Goal: Task Accomplishment & Management: Use online tool/utility

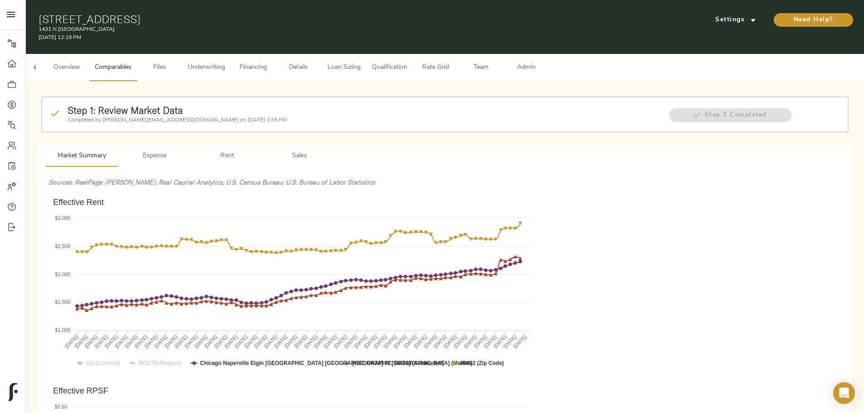
click at [316, 62] on span "Details" at bounding box center [298, 67] width 34 height 11
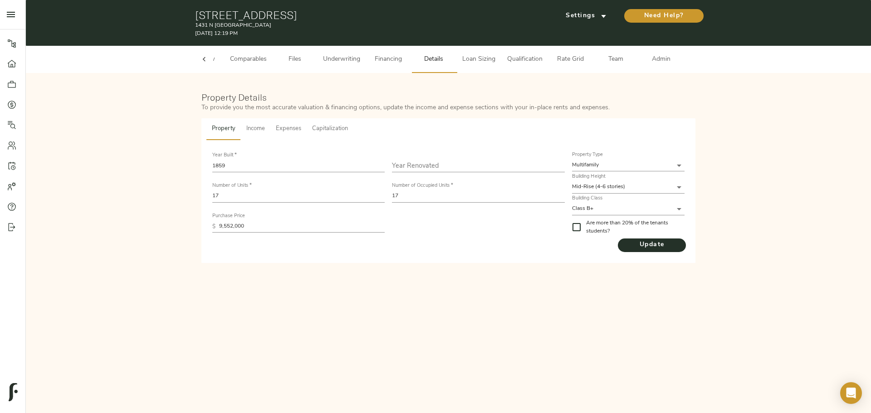
click at [340, 127] on span "Capitalization" at bounding box center [330, 129] width 36 height 10
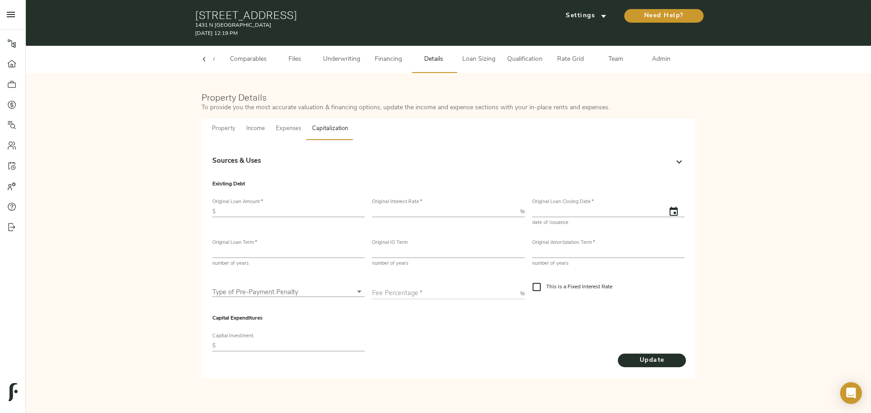
click at [275, 215] on input "text" at bounding box center [292, 211] width 146 height 11
type input "7,500,000"
click at [402, 206] on div "Original Interest Rate   * %" at bounding box center [448, 208] width 152 height 18
click at [404, 210] on input "number" at bounding box center [444, 211] width 144 height 11
click at [144, 270] on div "Property Details To provide you the most accurate valuation & financing options…" at bounding box center [448, 235] width 827 height 306
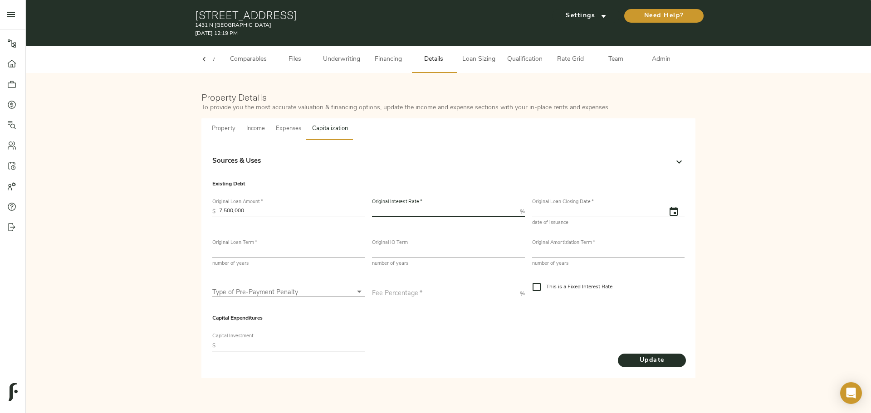
click at [416, 215] on input "number" at bounding box center [444, 211] width 144 height 11
drag, startPoint x: 163, startPoint y: 265, endPoint x: 176, endPoint y: 261, distance: 14.1
click at [163, 265] on div "Property Details To provide you the most accurate valuation & financing options…" at bounding box center [448, 235] width 827 height 306
click at [374, 211] on input "5.82" at bounding box center [444, 211] width 144 height 11
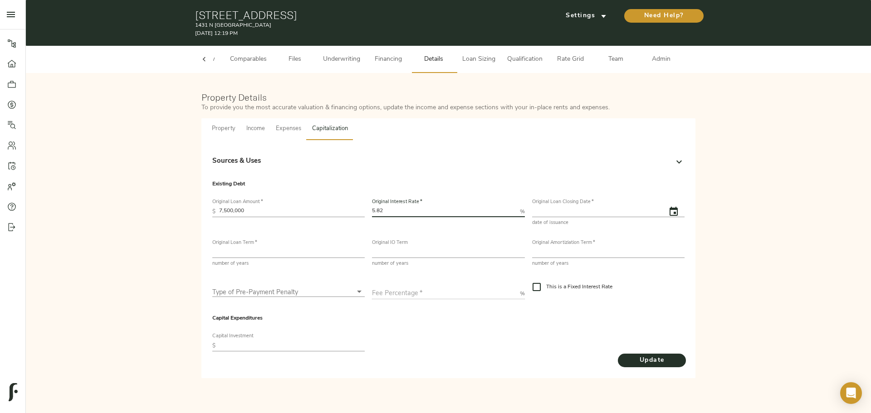
click at [374, 211] on input "5.82" at bounding box center [444, 211] width 144 height 11
click at [390, 211] on input "5.82" at bounding box center [444, 211] width 144 height 11
drag, startPoint x: 145, startPoint y: 305, endPoint x: 224, endPoint y: 281, distance: 82.2
click at [145, 305] on div "Property Details To provide you the most accurate valuation & financing options…" at bounding box center [448, 235] width 827 height 306
click at [382, 209] on input "5.82" at bounding box center [444, 211] width 144 height 11
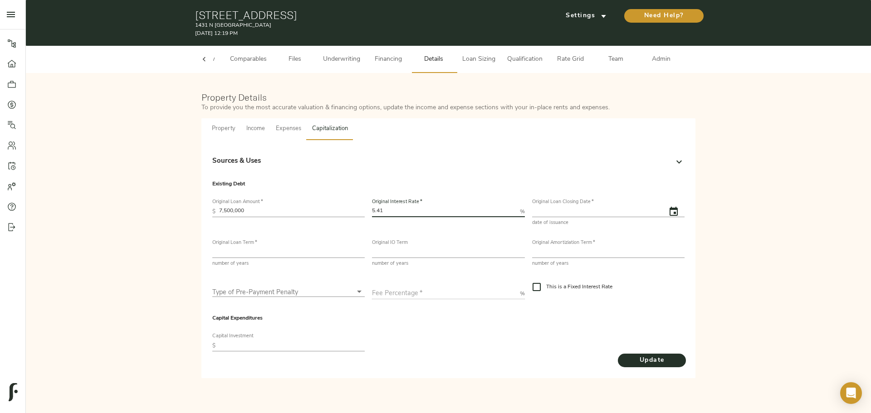
type input "5.41"
click at [569, 211] on input "text" at bounding box center [595, 211] width 127 height 11
click at [677, 212] on icon "button" at bounding box center [674, 211] width 8 height 9
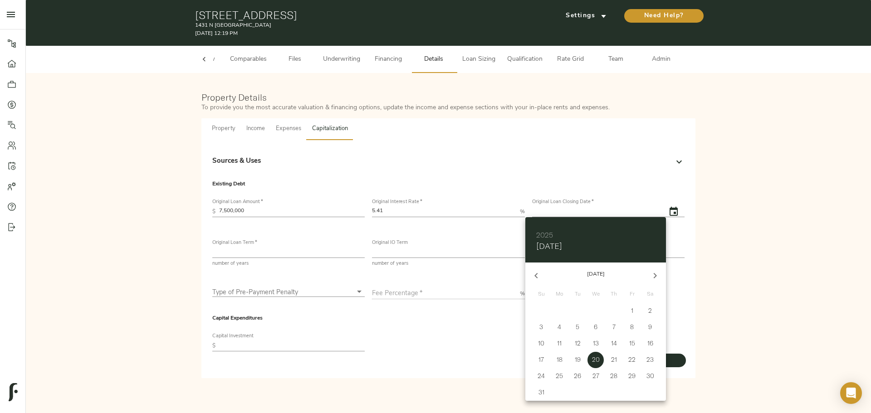
click at [546, 230] on h6 "2025" at bounding box center [544, 235] width 17 height 13
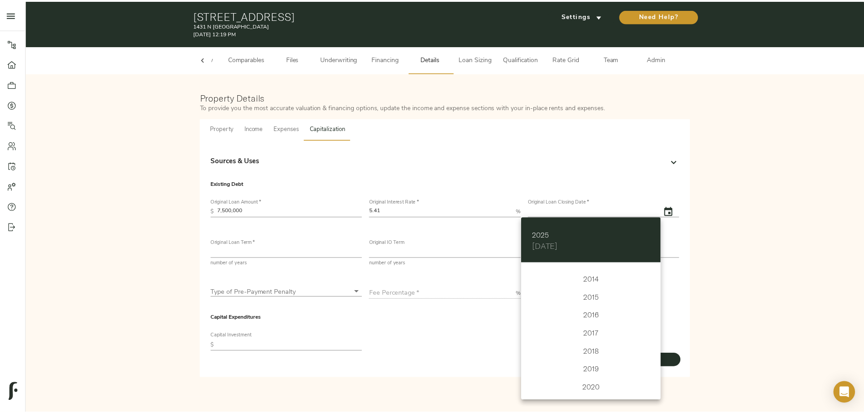
scroll to position [2141, 0]
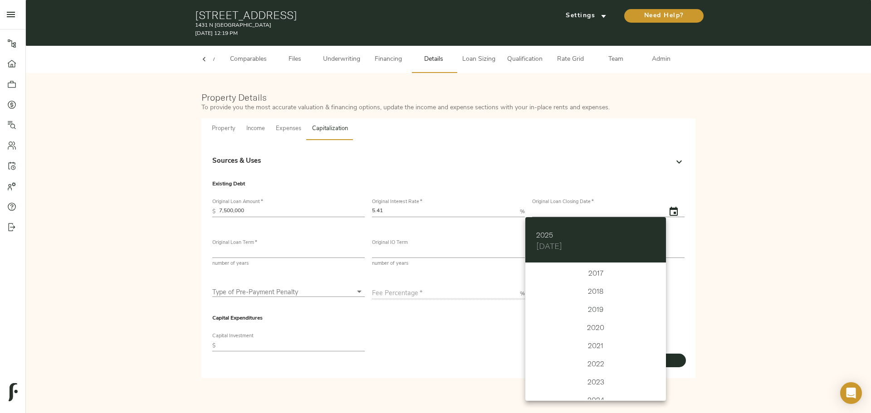
click at [592, 310] on div "2019" at bounding box center [595, 309] width 141 height 18
click at [655, 277] on icon "button" at bounding box center [655, 275] width 3 height 5
click at [578, 312] on p "3" at bounding box center [578, 310] width 4 height 9
type input "[DATE]"
click at [372, 362] on div at bounding box center [435, 206] width 871 height 413
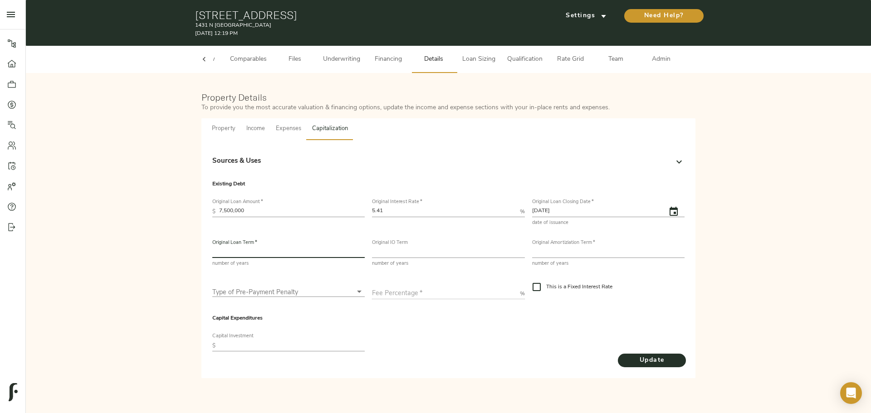
click at [254, 256] on input "number" at bounding box center [288, 252] width 152 height 11
type input "20"
click at [417, 255] on input "number" at bounding box center [448, 252] width 152 height 11
type input "0"
click at [566, 258] on input "number" at bounding box center [608, 252] width 152 height 11
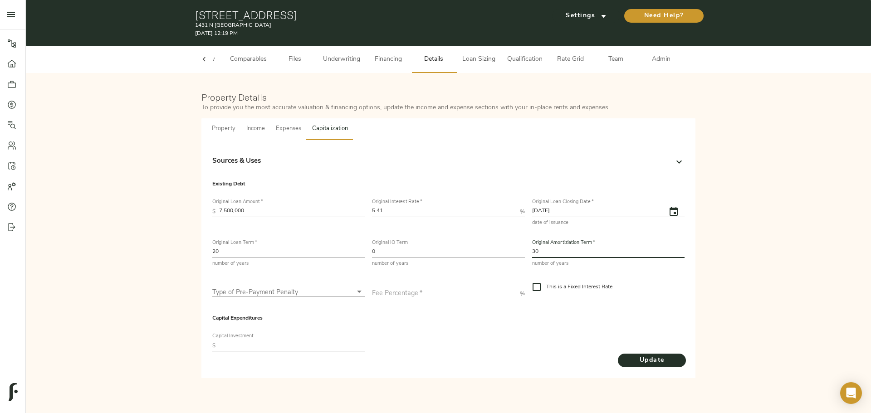
type input "30"
click at [383, 211] on input "5.41" at bounding box center [444, 211] width 144 height 11
click at [415, 209] on input "5.82" at bounding box center [444, 211] width 144 height 11
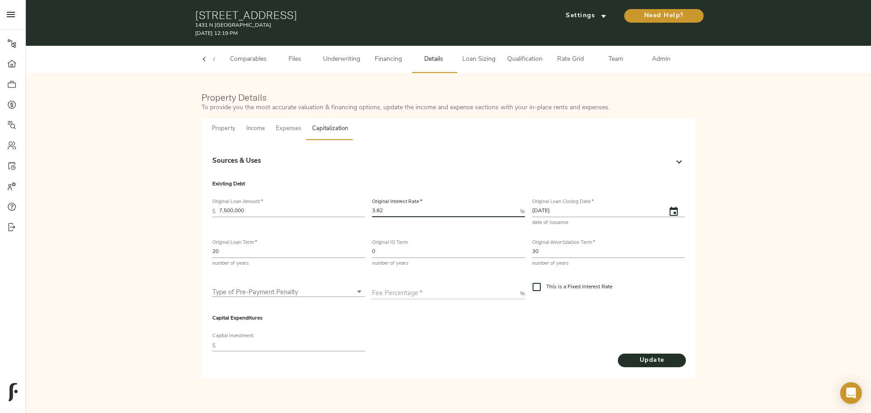
type input "3.82"
click at [461, 340] on div "Capital Expenditures Capital Investment $" at bounding box center [449, 329] width 480 height 56
click at [295, 288] on body "[GEOGRAPHIC_DATA] - [STREET_ADDRESS] Pipeline Dashboard Portfolio Quotes Search…" at bounding box center [435, 206] width 871 height 413
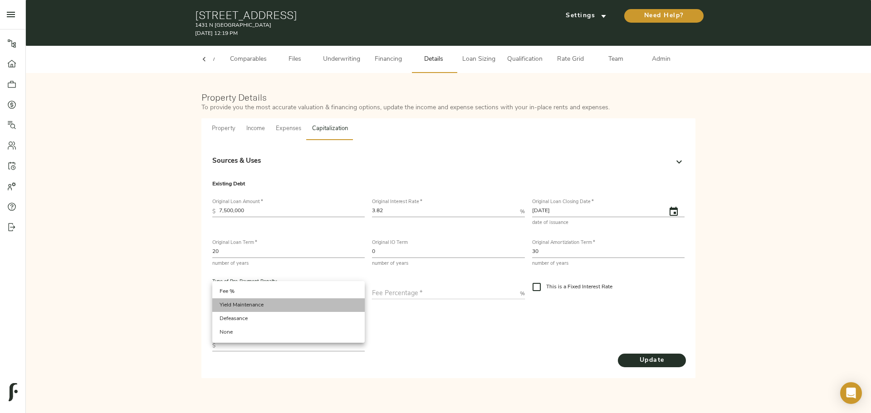
click at [280, 303] on li "Yield Maintenance" at bounding box center [288, 306] width 152 height 14
drag, startPoint x: 181, startPoint y: 295, endPoint x: 221, endPoint y: 283, distance: 42.6
click at [181, 295] on div "Property Details To provide you the most accurate valuation & financing options…" at bounding box center [448, 235] width 827 height 306
click at [263, 298] on div "Type of Pre-Payment Penalty Yield Maintenance ym" at bounding box center [289, 287] width 160 height 27
click at [263, 294] on body "[GEOGRAPHIC_DATA] - [STREET_ADDRESS] Pipeline Dashboard Portfolio Quotes Search…" at bounding box center [435, 206] width 871 height 413
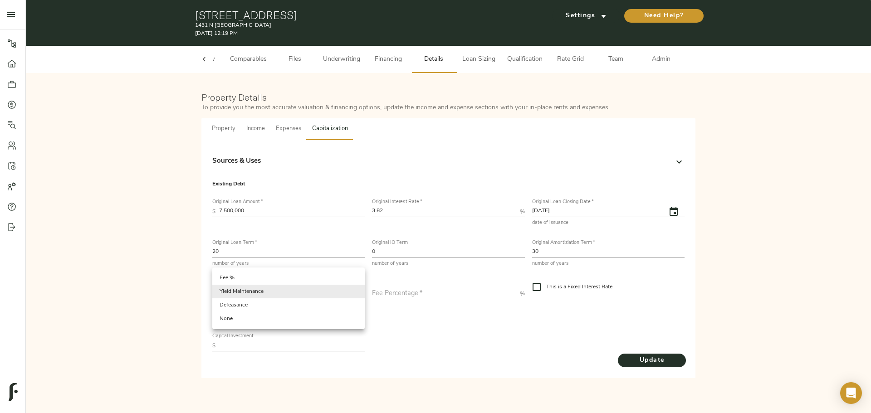
click at [255, 279] on li "Fee %" at bounding box center [288, 278] width 152 height 14
type input "fee"
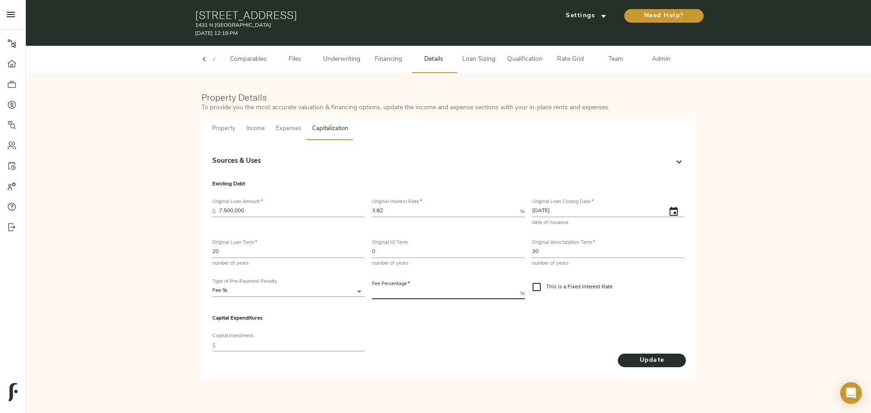
click at [416, 293] on input "number" at bounding box center [444, 294] width 144 height 11
type input "1"
click at [451, 318] on p "Capital Expenditures" at bounding box center [448, 318] width 472 height 8
click at [300, 351] on input "text" at bounding box center [292, 346] width 146 height 11
type input "2,012,000"
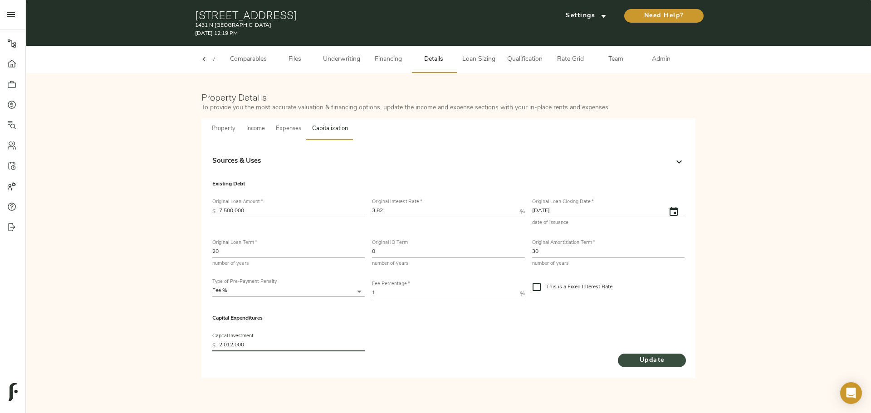
click at [642, 362] on span "Update" at bounding box center [652, 360] width 50 height 11
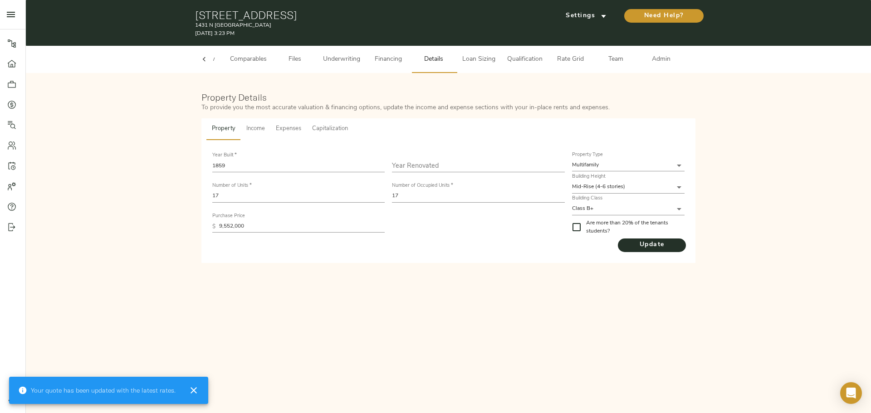
click at [285, 230] on input "9,552,000" at bounding box center [302, 226] width 166 height 12
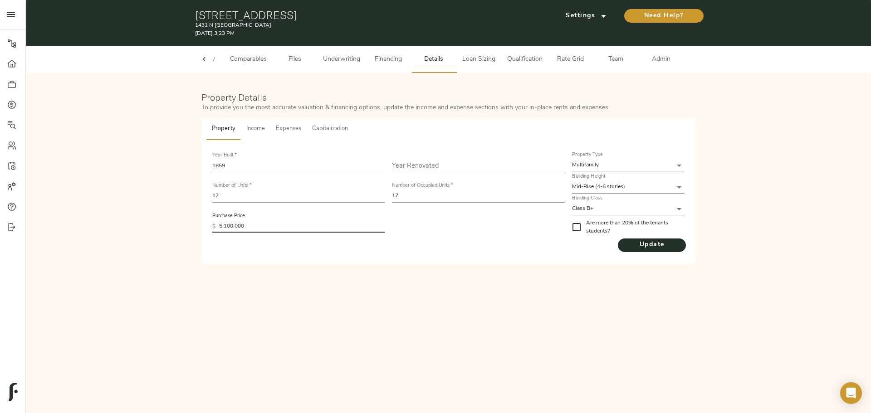
type input "5,100,000"
click at [450, 163] on input "text" at bounding box center [478, 166] width 172 height 12
type input "2019"
click at [645, 249] on span "Update" at bounding box center [652, 245] width 68 height 11
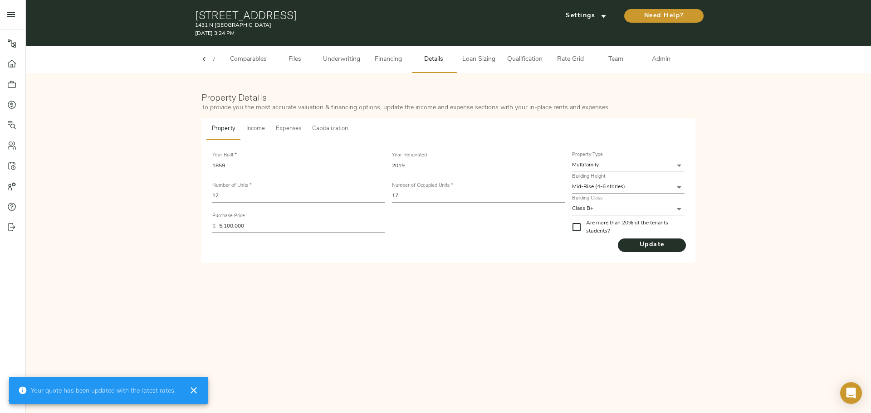
click at [343, 125] on span "Capitalization" at bounding box center [330, 129] width 36 height 10
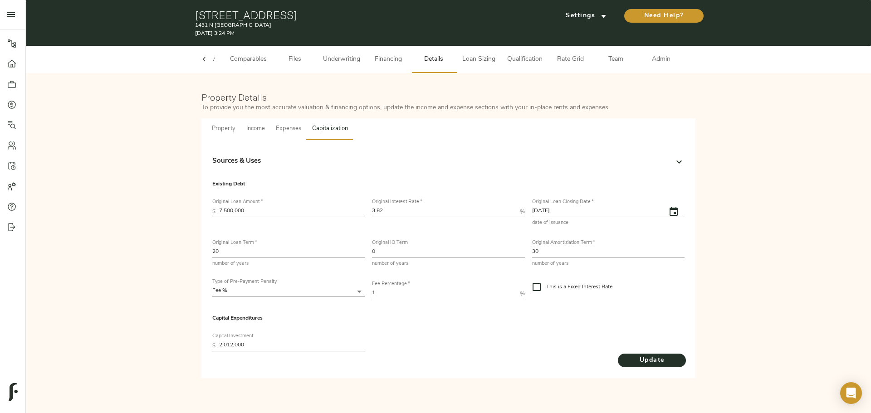
click at [258, 342] on input "2,012,000" at bounding box center [292, 346] width 146 height 11
type input "2,012,800"
click at [642, 353] on div "Update" at bounding box center [651, 360] width 68 height 15
click at [642, 358] on span "Update" at bounding box center [652, 360] width 50 height 11
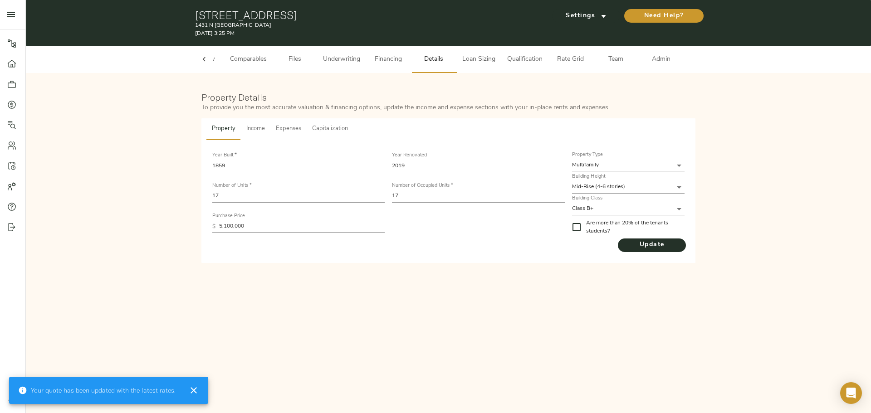
click at [326, 132] on span "Capitalization" at bounding box center [330, 129] width 36 height 10
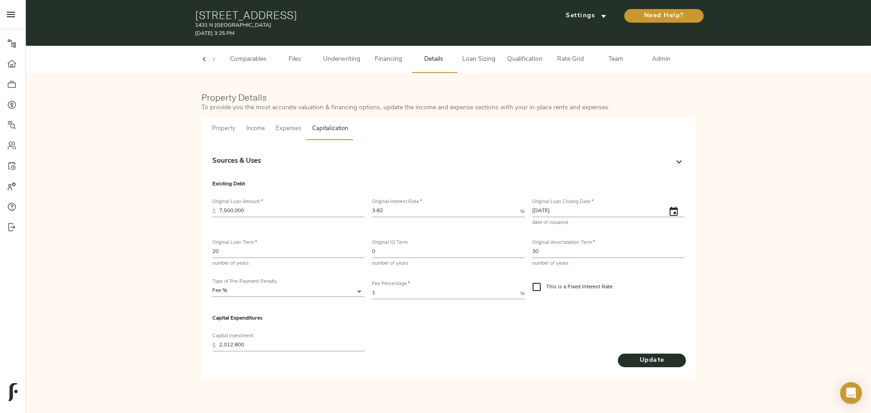
click at [635, 163] on div "Sources & Uses" at bounding box center [440, 162] width 456 height 10
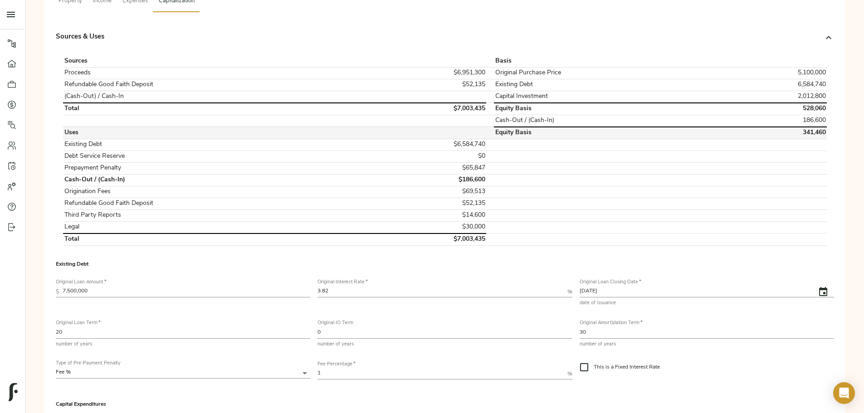
scroll to position [0, 0]
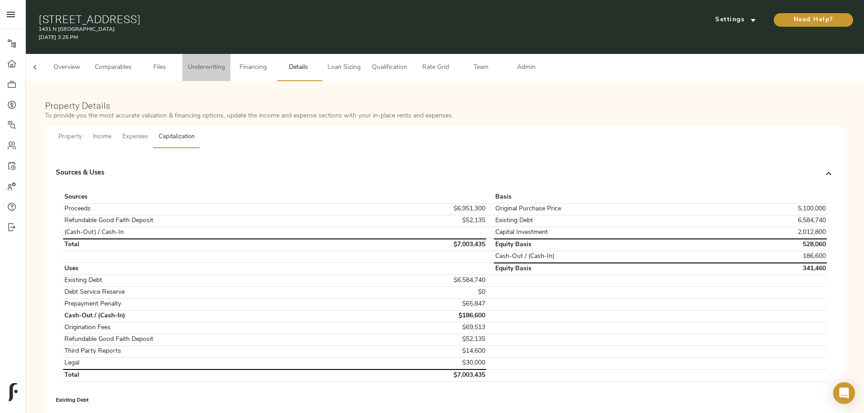
click at [225, 62] on span "Underwriting" at bounding box center [206, 67] width 37 height 11
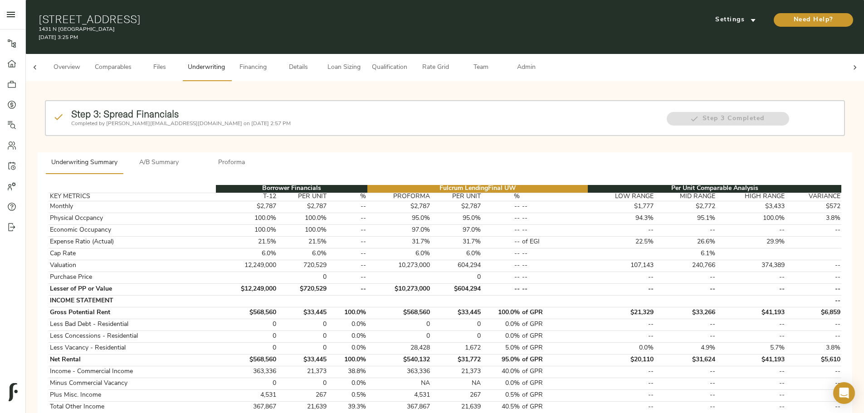
click at [190, 157] on span "A/B Summary" at bounding box center [159, 162] width 62 height 11
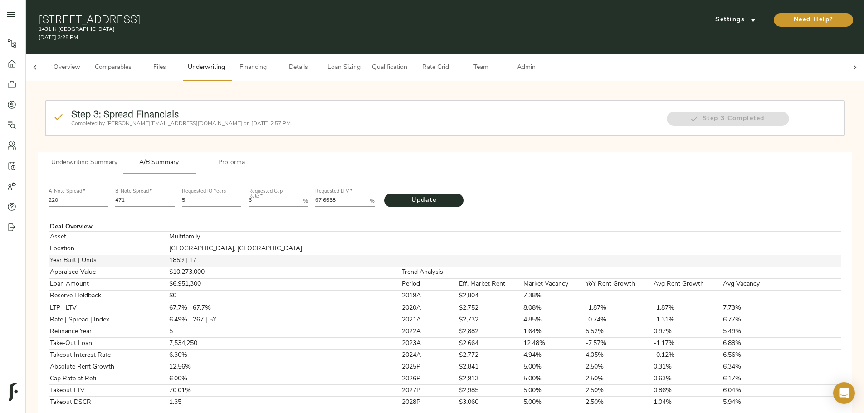
scroll to position [45, 0]
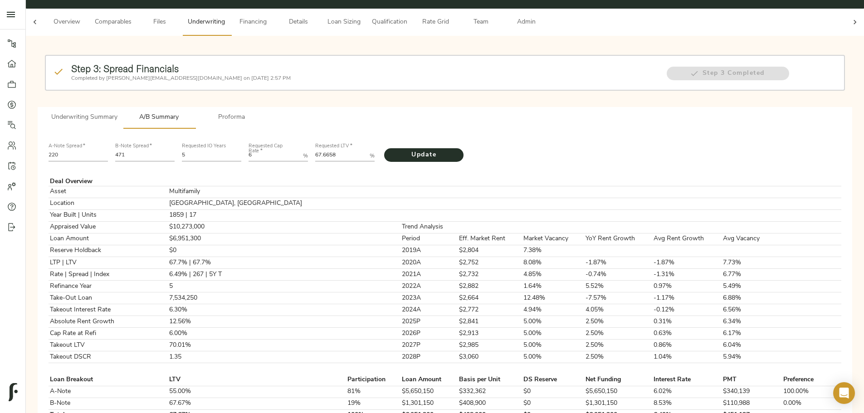
drag, startPoint x: 243, startPoint y: 106, endPoint x: 254, endPoint y: 113, distance: 13.1
click at [118, 112] on span "Underwriting Summary" at bounding box center [84, 117] width 66 height 11
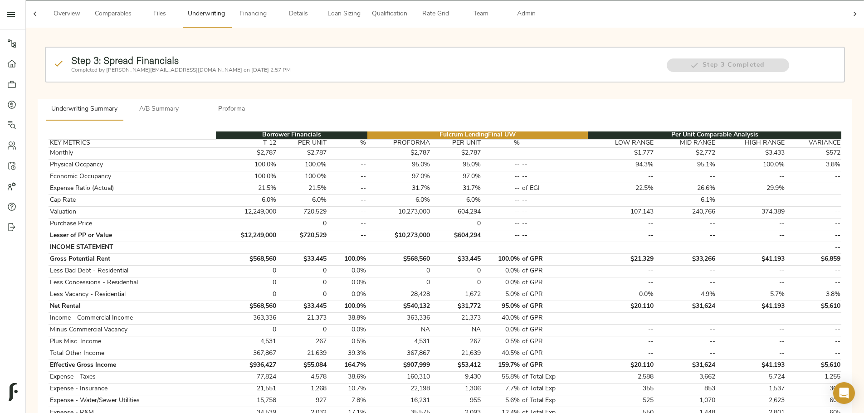
scroll to position [0, 0]
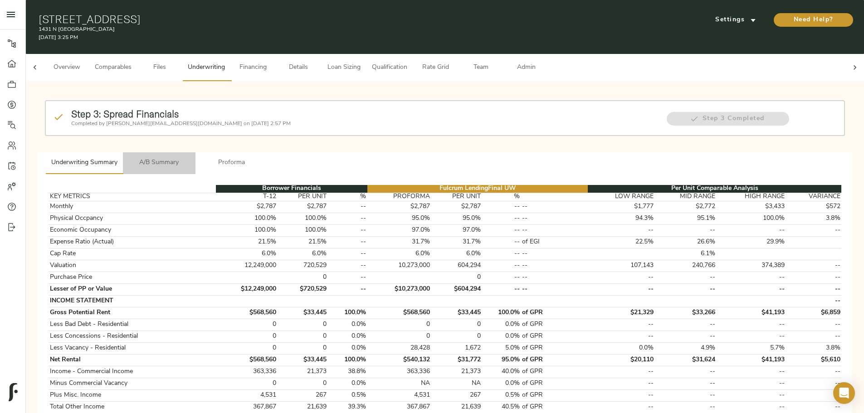
click at [190, 157] on span "A/B Summary" at bounding box center [159, 162] width 62 height 11
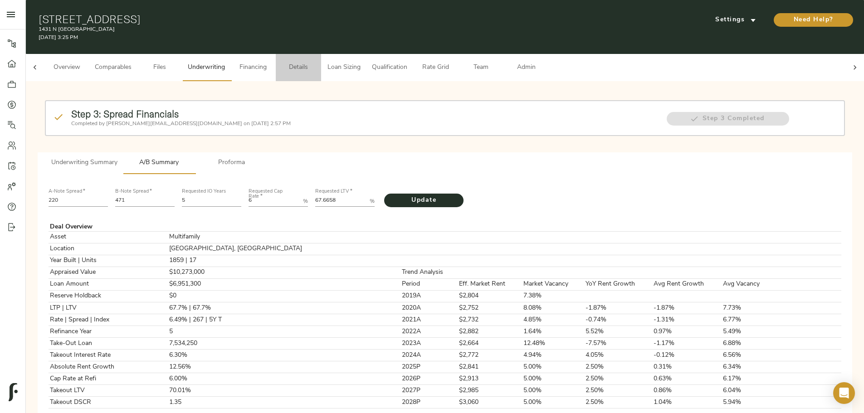
click at [316, 63] on span "Details" at bounding box center [298, 67] width 34 height 11
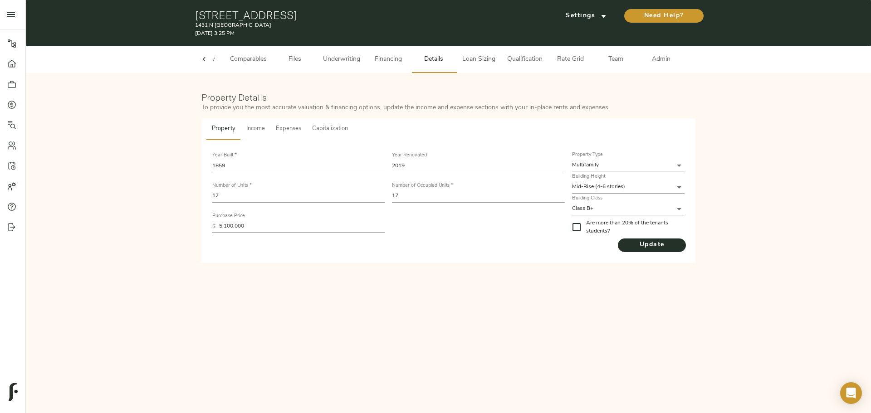
click at [323, 128] on span "Capitalization" at bounding box center [330, 129] width 36 height 10
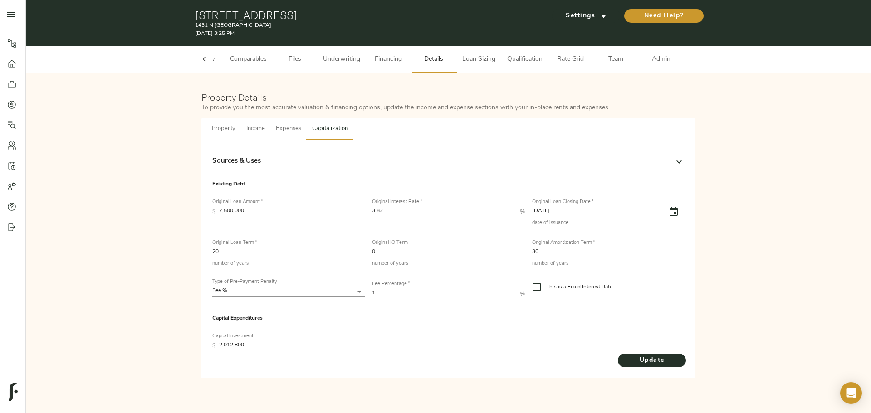
click at [303, 159] on div "Sources & Uses" at bounding box center [440, 162] width 456 height 10
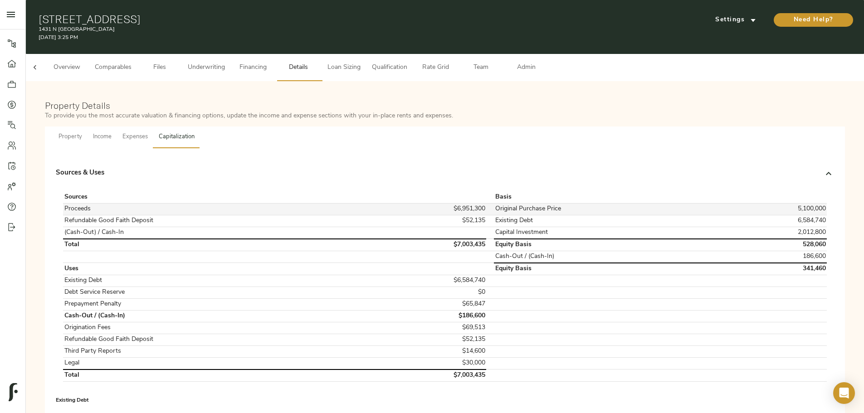
click at [442, 203] on td "$6,951,300" at bounding box center [429, 209] width 115 height 12
copy td "$6,951,300"
click at [457, 215] on td "$52,135" at bounding box center [429, 221] width 115 height 12
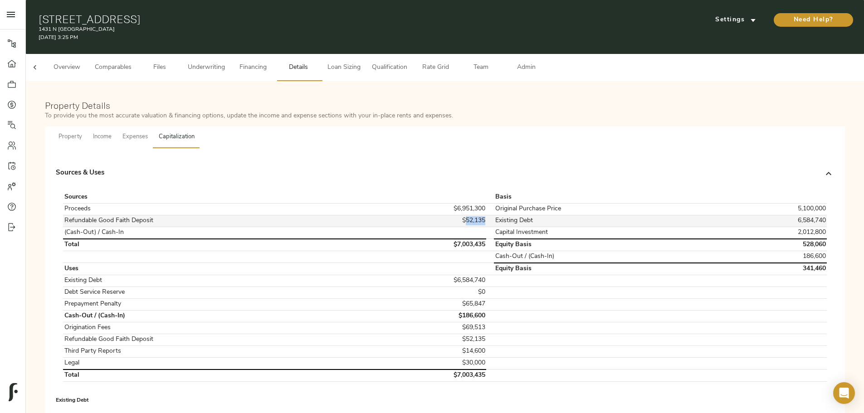
click at [457, 215] on td "$52,135" at bounding box center [429, 221] width 115 height 12
copy td "$52,135"
click at [444, 275] on td "$6,584,740" at bounding box center [429, 281] width 115 height 12
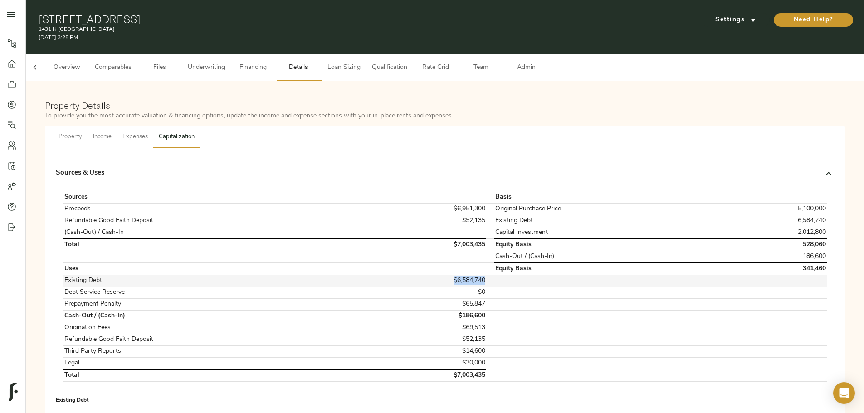
click at [444, 275] on td "$6,584,740" at bounding box center [429, 281] width 115 height 12
click at [372, 299] on td "Prepayment Penalty" at bounding box center [217, 305] width 309 height 12
click at [247, 287] on td "Debt Service Reserve" at bounding box center [217, 293] width 309 height 12
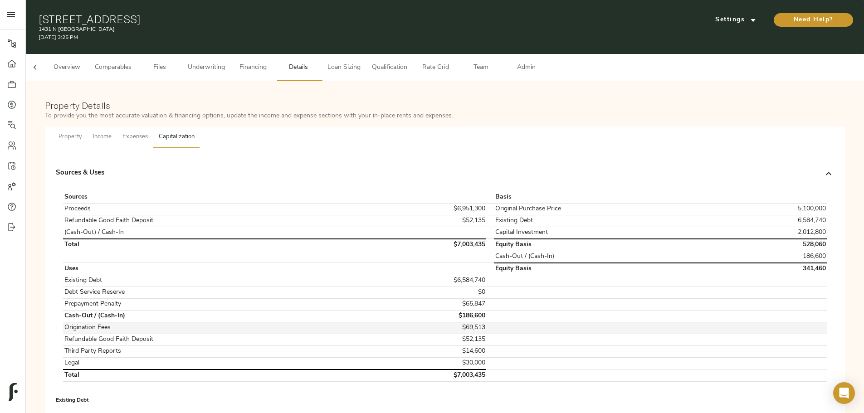
click at [466, 322] on td "$69,513" at bounding box center [429, 328] width 115 height 12
click at [467, 322] on td "$69,513" at bounding box center [429, 328] width 115 height 12
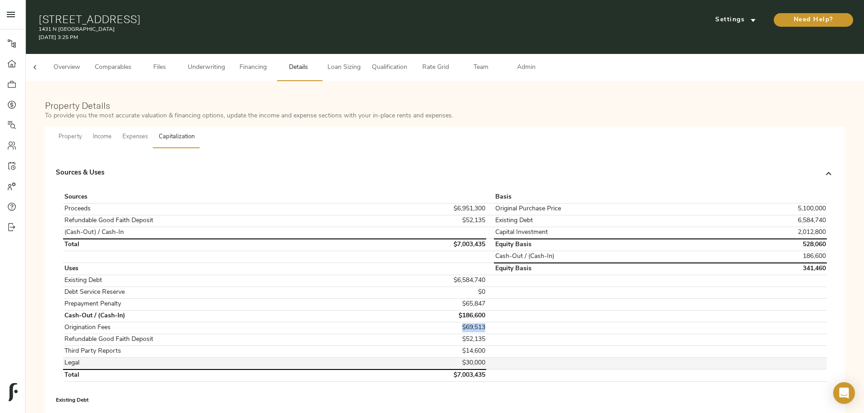
copy td "$69,513"
click at [180, 319] on div "Property Details To provide you the most accurate valuation & financing options…" at bounding box center [445, 350] width 820 height 521
click at [453, 275] on td "$6,584,740" at bounding box center [429, 281] width 115 height 12
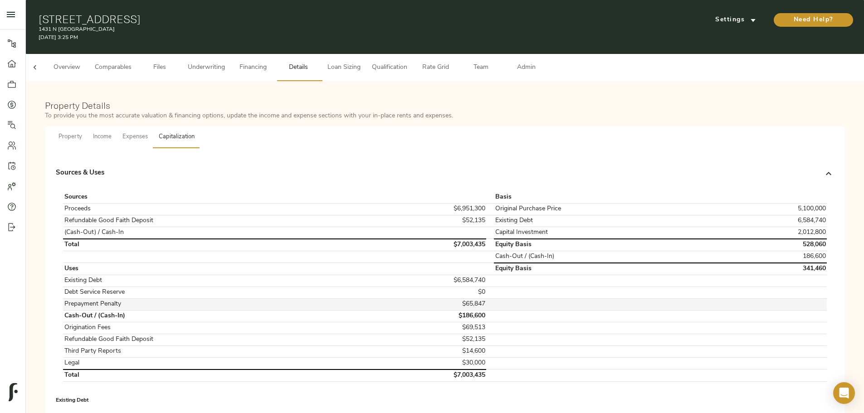
drag, startPoint x: 420, startPoint y: 319, endPoint x: 433, endPoint y: 291, distance: 30.9
click at [421, 322] on td "$69,513" at bounding box center [429, 328] width 115 height 12
click at [445, 275] on td "$6,584,740" at bounding box center [429, 281] width 115 height 12
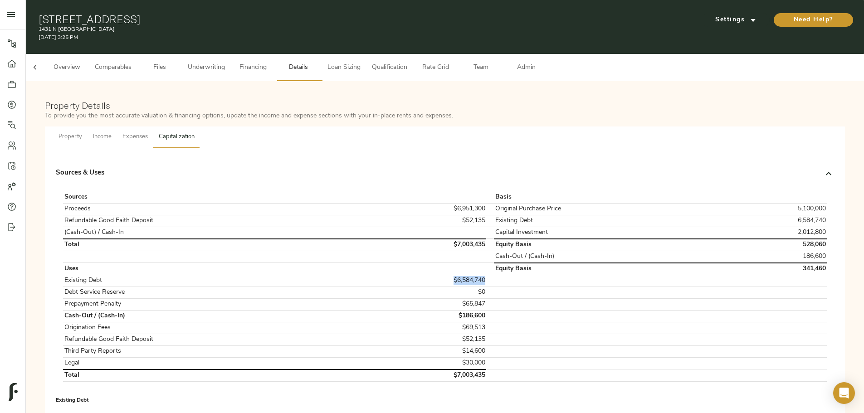
copy td "$6,584,740"
click at [243, 299] on td "Prepayment Penalty" at bounding box center [217, 305] width 309 height 12
copy td "Prepayment Penalty"
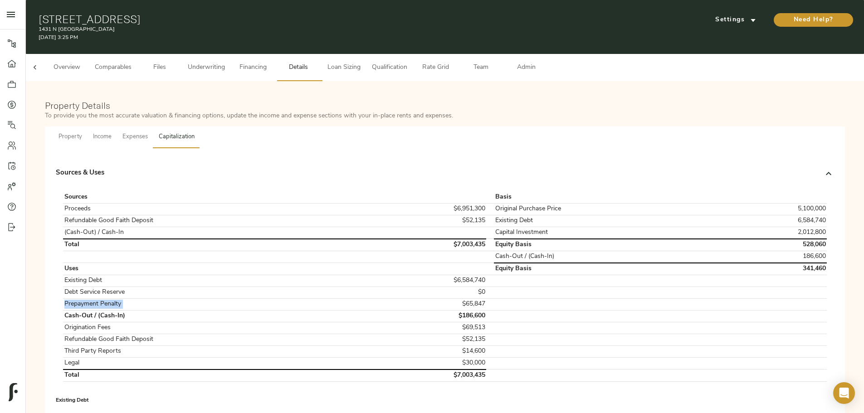
click at [479, 168] on div "Sources & Uses" at bounding box center [437, 173] width 762 height 10
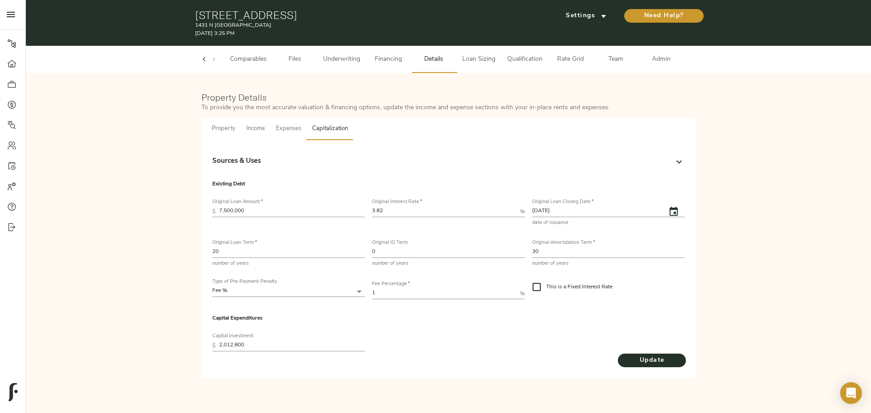
click at [334, 56] on span "Underwriting" at bounding box center [341, 59] width 37 height 11
